Goal: Check status: Check status

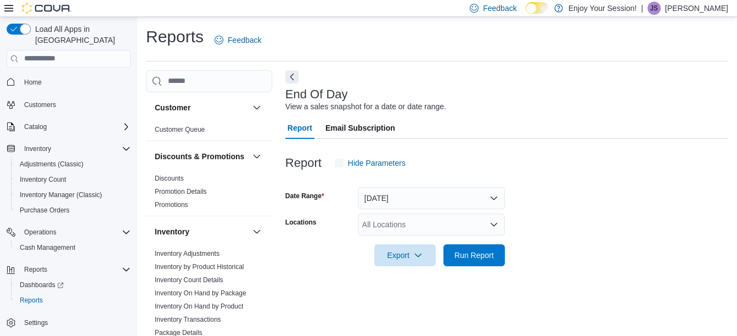
scroll to position [17, 0]
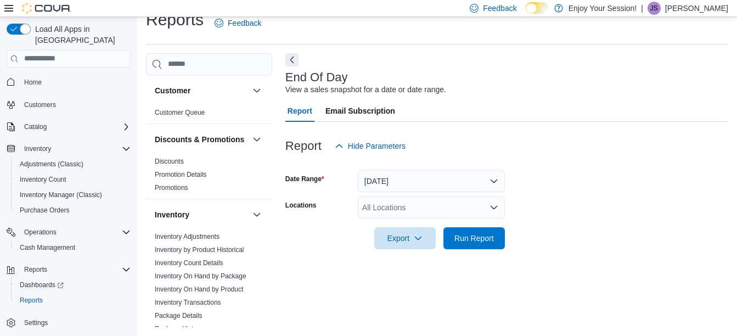
click at [378, 216] on div "All Locations" at bounding box center [431, 208] width 147 height 22
type input "******"
click at [399, 192] on span "Oshawa" at bounding box center [396, 187] width 28 height 11
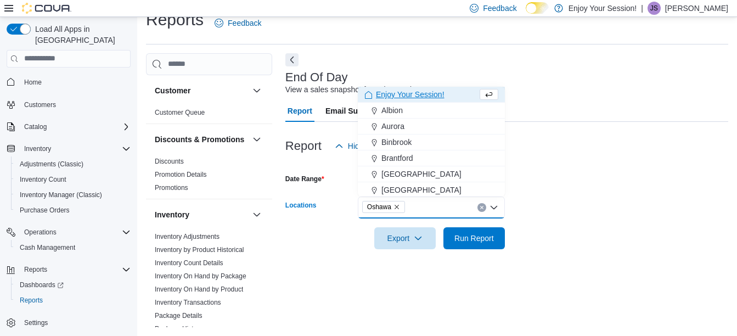
click at [536, 209] on form "Date Range [DATE] Locations [GEOGRAPHIC_DATA] Combo box. Selected. [GEOGRAPHIC_…" at bounding box center [506, 203] width 443 height 92
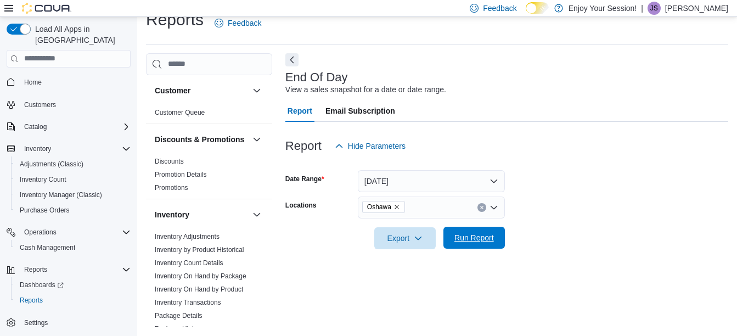
click at [484, 236] on span "Run Report" at bounding box center [475, 237] width 40 height 11
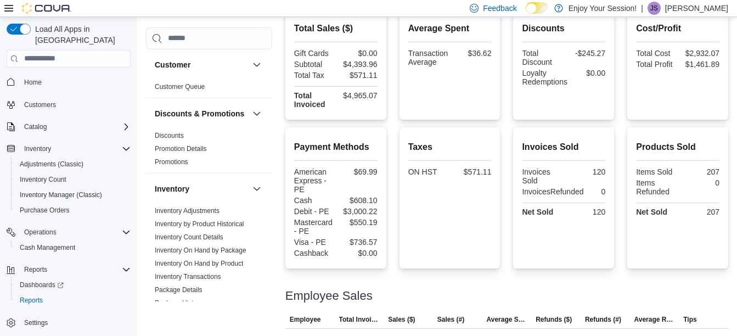
scroll to position [271, 0]
drag, startPoint x: 350, startPoint y: 63, endPoint x: 379, endPoint y: 62, distance: 29.7
click at [378, 62] on div "$4,393.96" at bounding box center [358, 63] width 40 height 9
copy div "4,393.96"
